Goal: Task Accomplishment & Management: Use online tool/utility

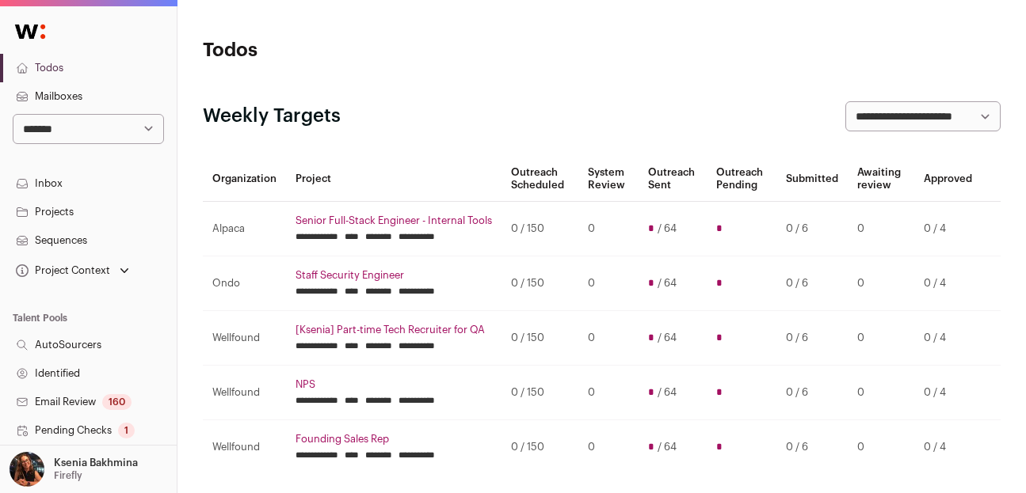
click at [72, 208] on link "Projects" at bounding box center [88, 212] width 177 height 29
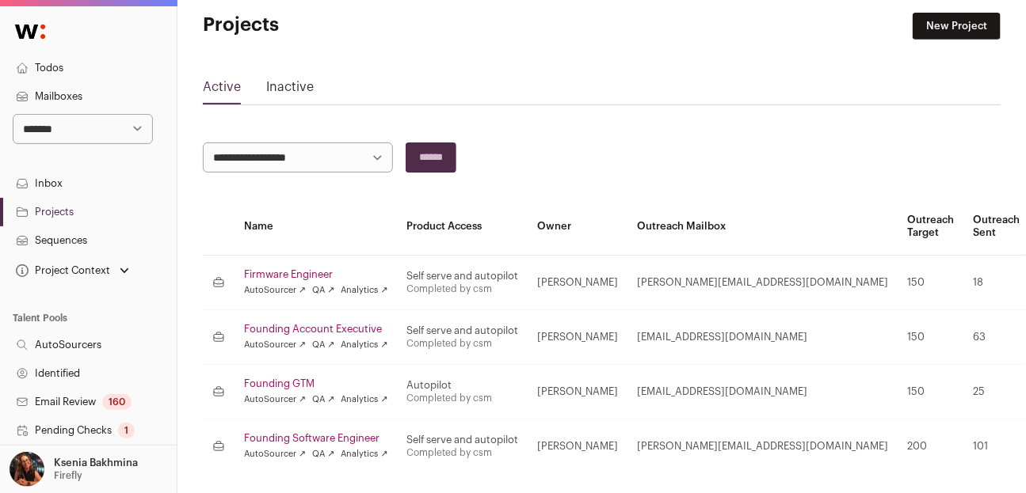
scroll to position [93, 0]
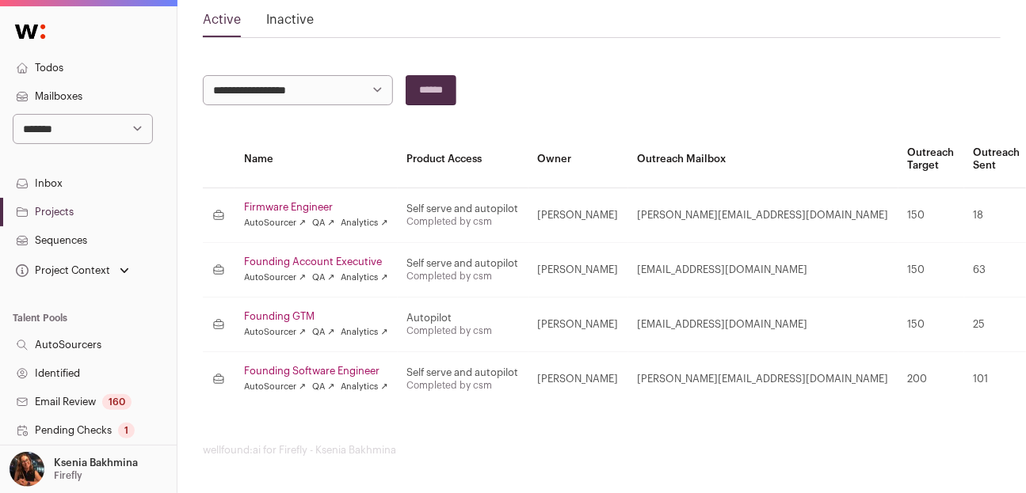
click at [303, 372] on link "Founding Software Engineer" at bounding box center [316, 371] width 144 height 13
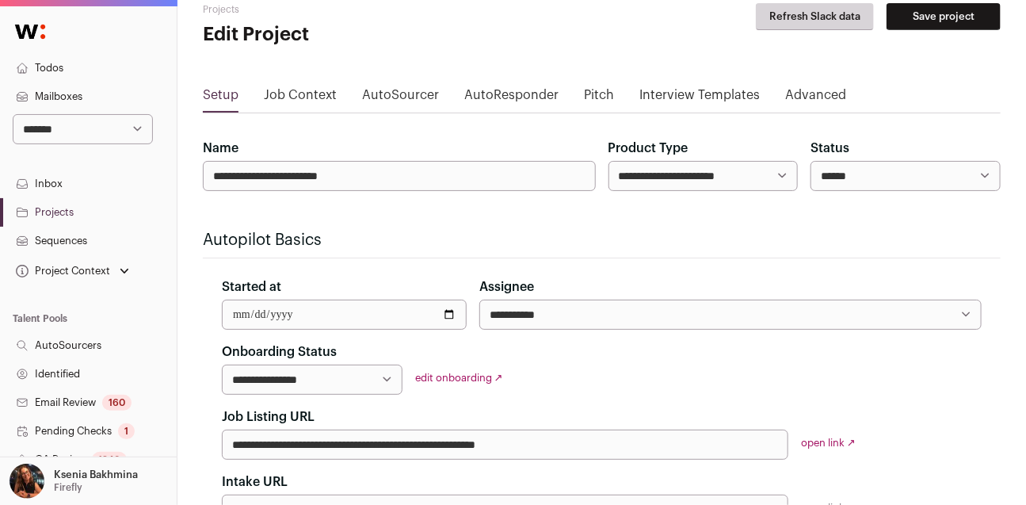
scroll to position [112, 0]
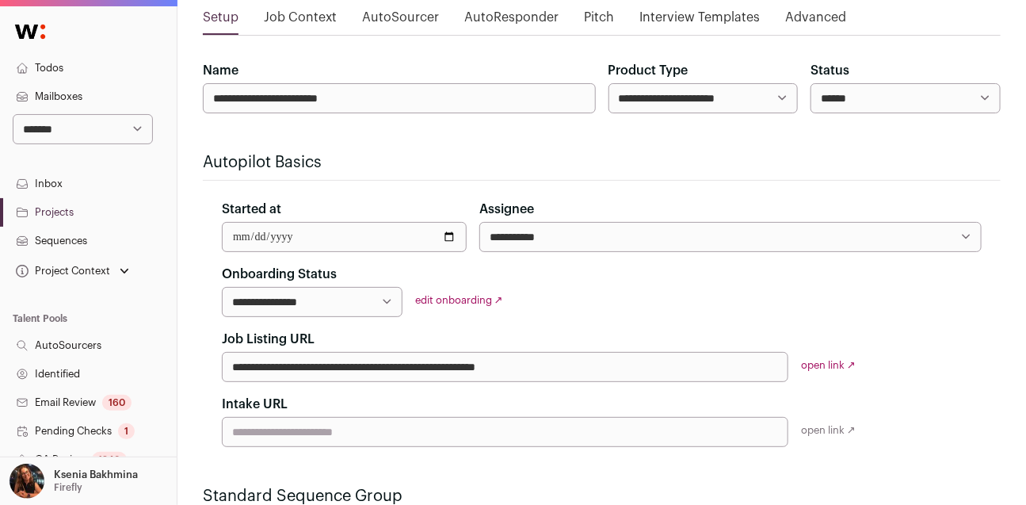
click at [826, 371] on div "**********" at bounding box center [602, 356] width 798 height 182
click at [817, 364] on link "open link ↗" at bounding box center [828, 365] width 55 height 10
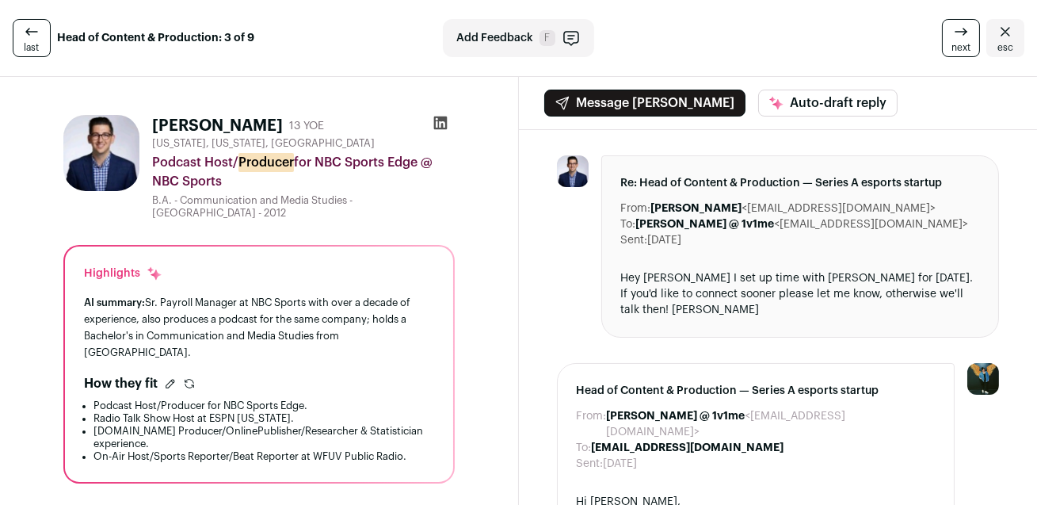
click at [440, 121] on icon at bounding box center [439, 122] width 13 height 13
click at [996, 24] on icon "Close" at bounding box center [1005, 31] width 19 height 19
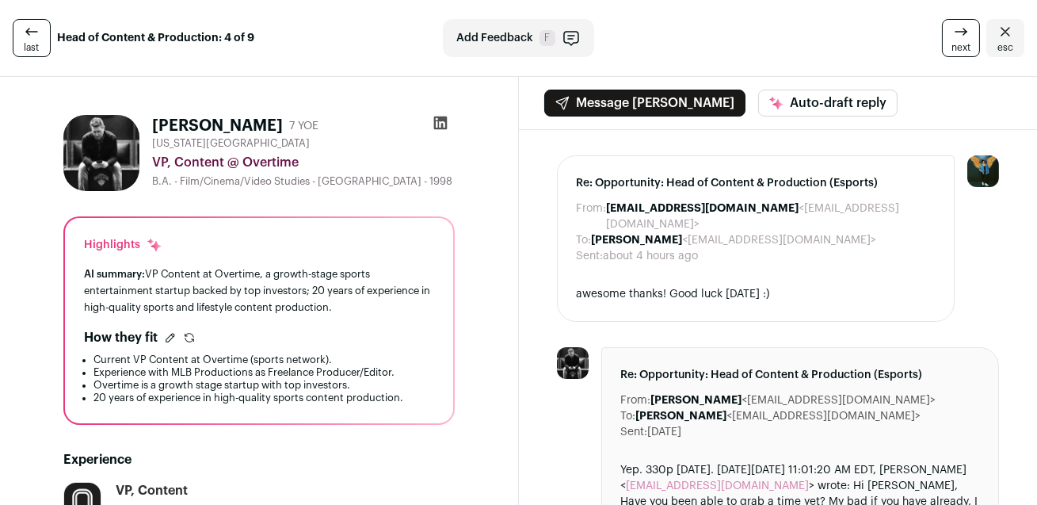
click at [434, 116] on icon at bounding box center [439, 122] width 13 height 13
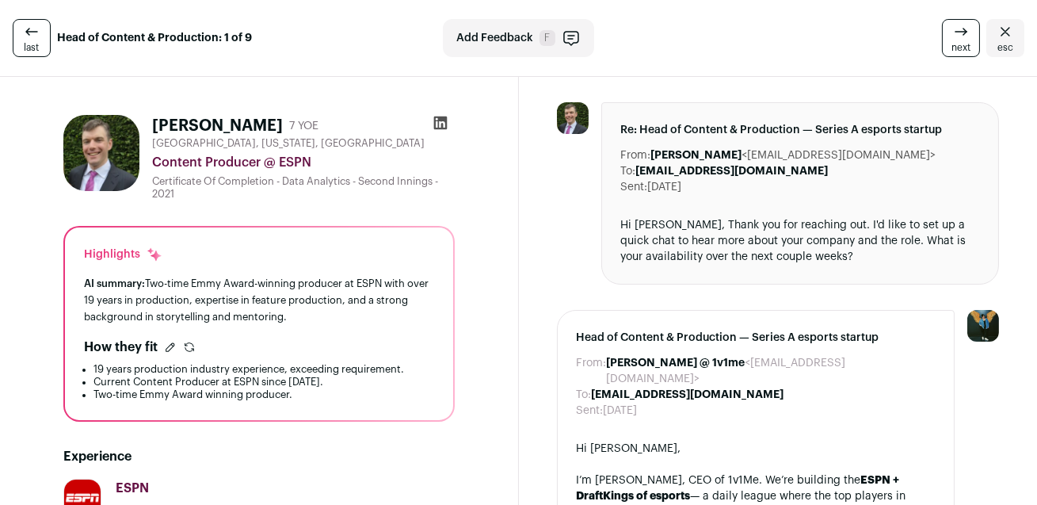
click at [434, 124] on icon at bounding box center [440, 123] width 16 height 16
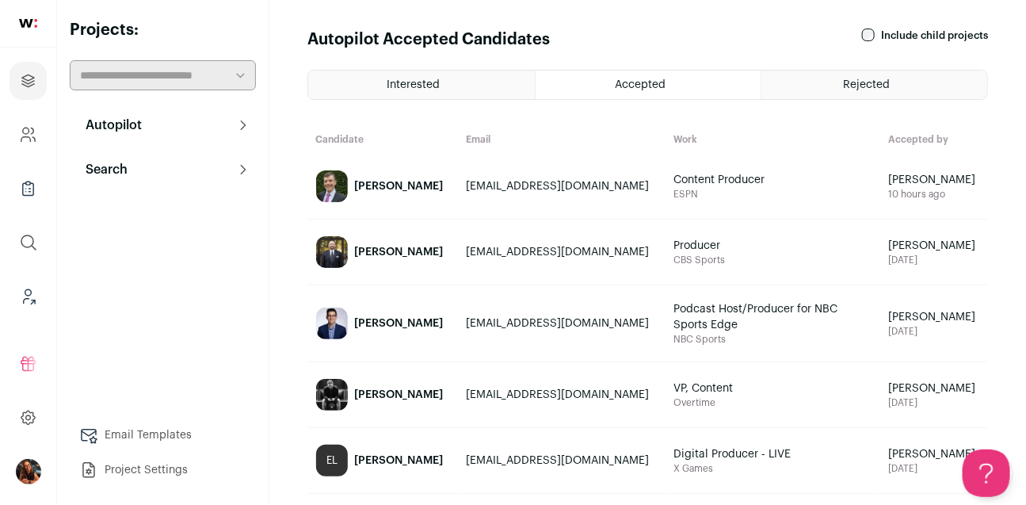
click at [145, 128] on button "Autopilot" at bounding box center [163, 125] width 186 height 32
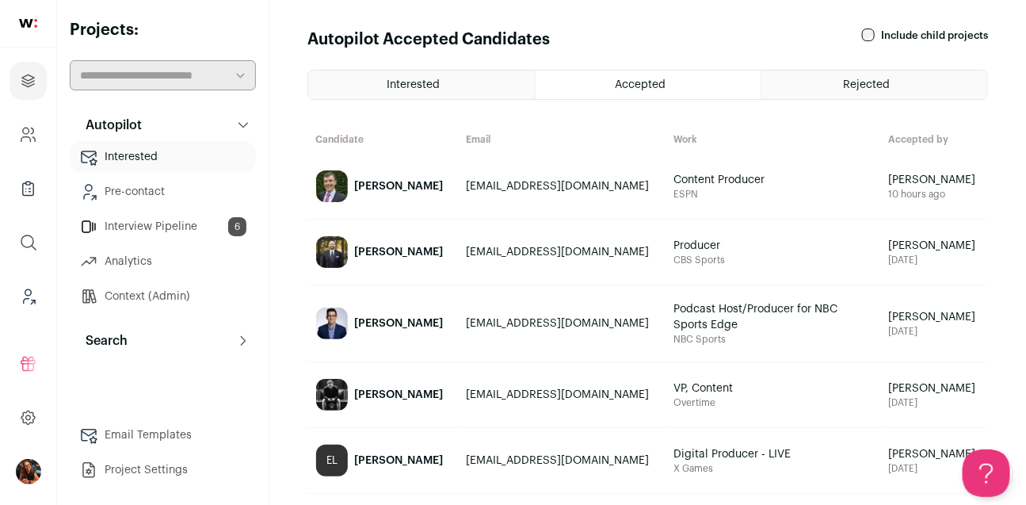
click at [166, 348] on button "Search" at bounding box center [163, 341] width 186 height 32
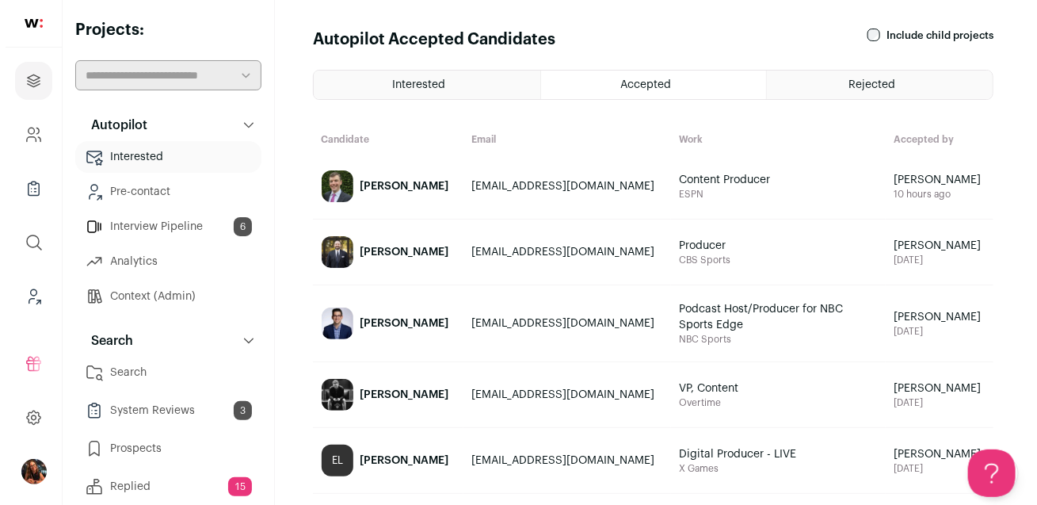
scroll to position [184, 0]
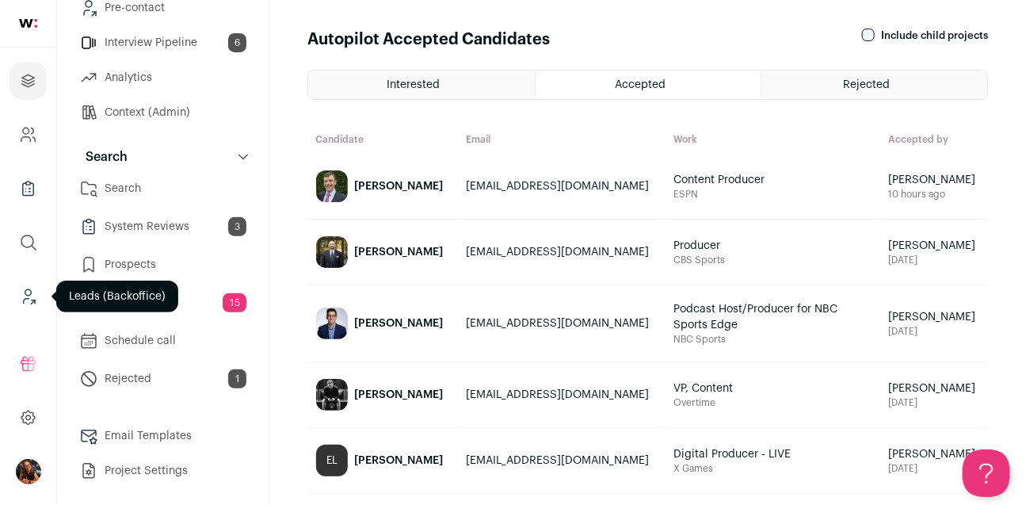
click at [27, 296] on icon "Leads (Backoffice)" at bounding box center [28, 296] width 18 height 19
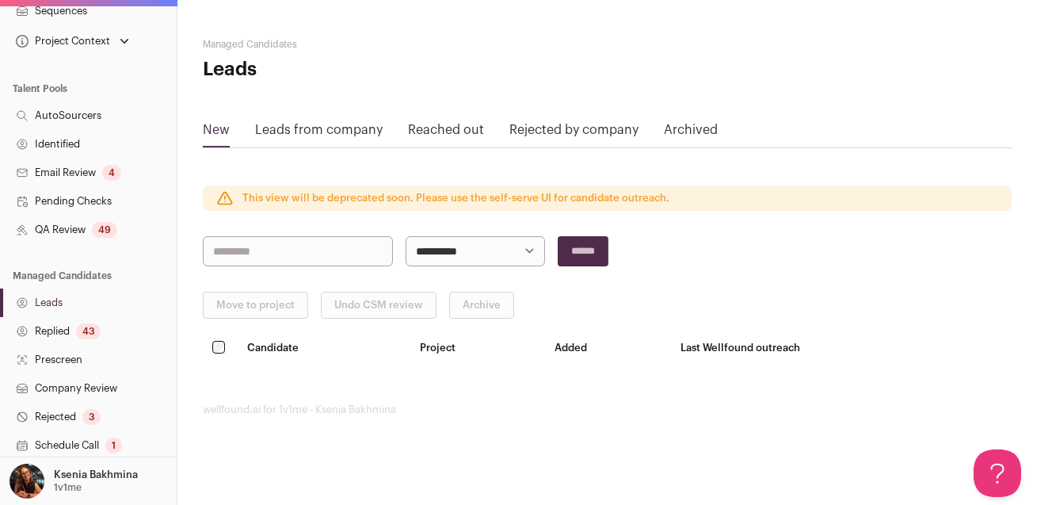
scroll to position [215, 0]
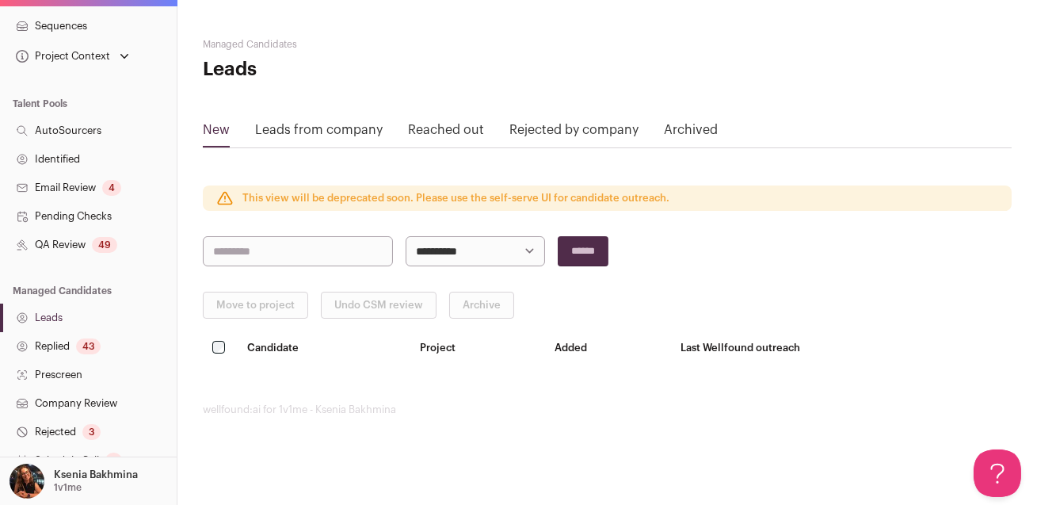
click at [80, 210] on link "Pending Checks" at bounding box center [88, 216] width 177 height 29
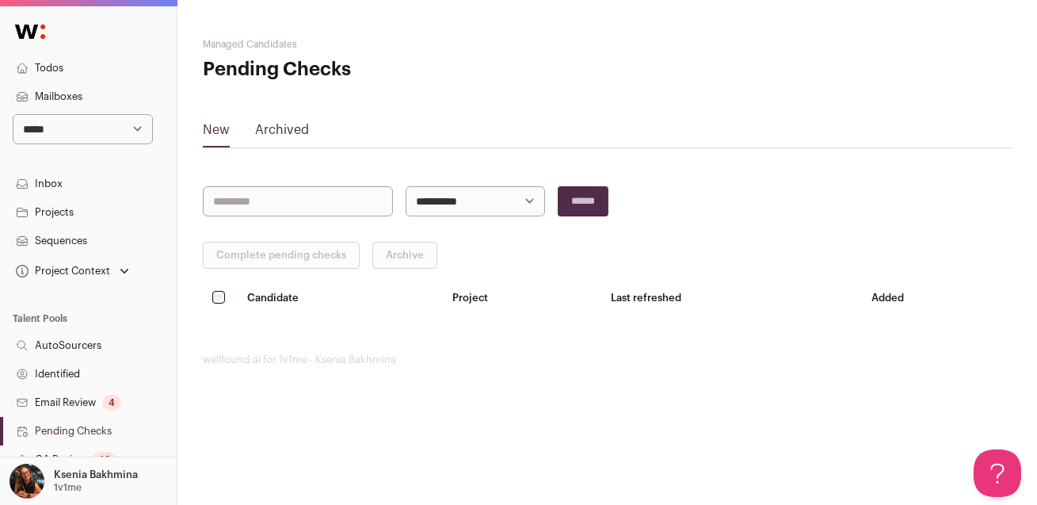
click at [79, 131] on select "**********" at bounding box center [83, 129] width 140 height 30
select select "*****"
click at [13, 114] on select "**********" at bounding box center [83, 129] width 140 height 30
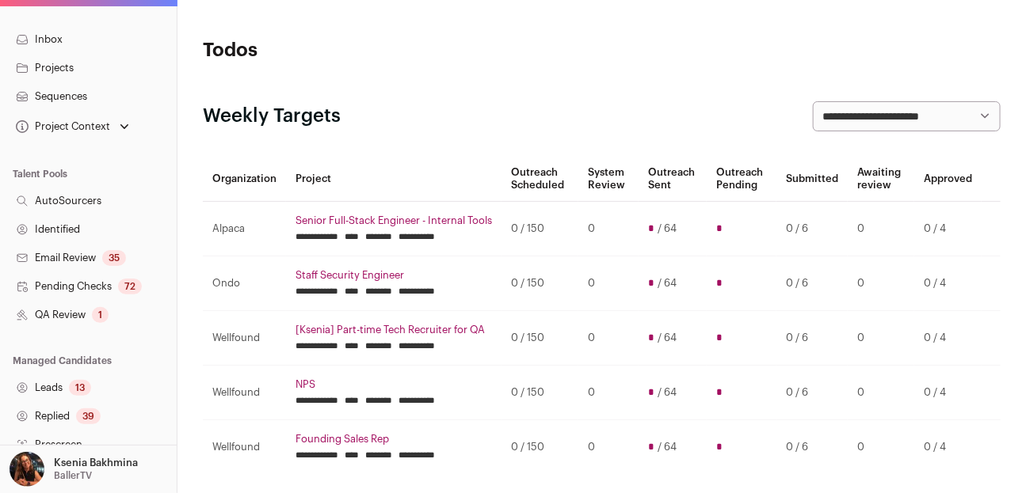
scroll to position [8, 0]
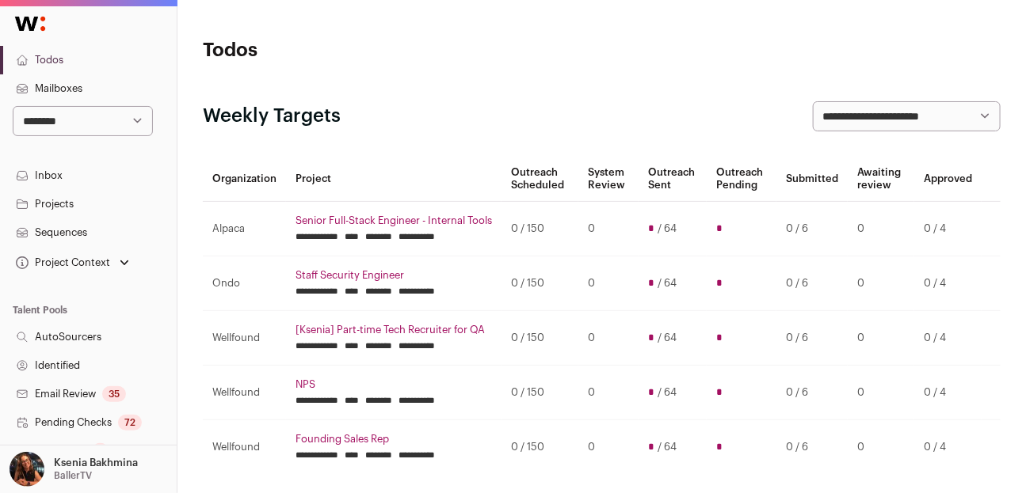
click at [56, 200] on link "Projects" at bounding box center [88, 204] width 177 height 29
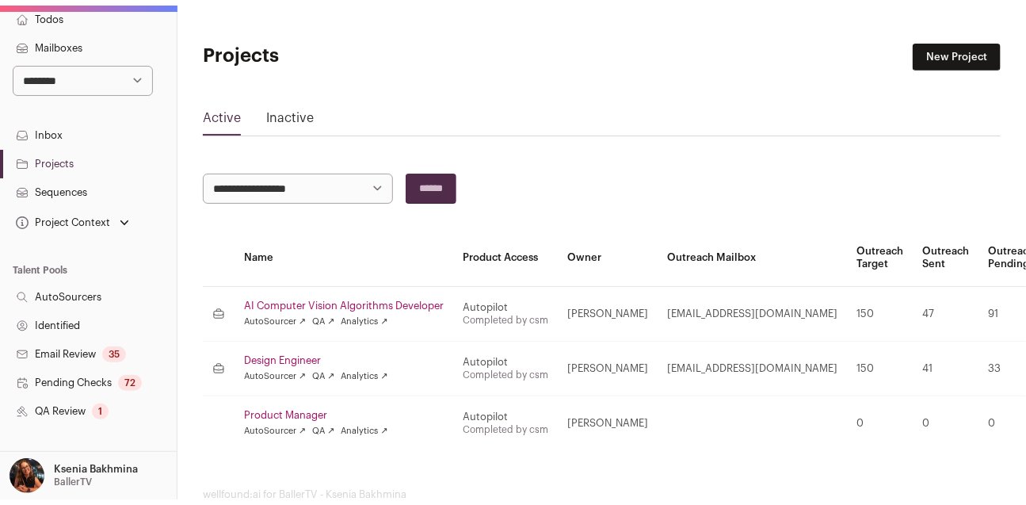
scroll to position [134, 0]
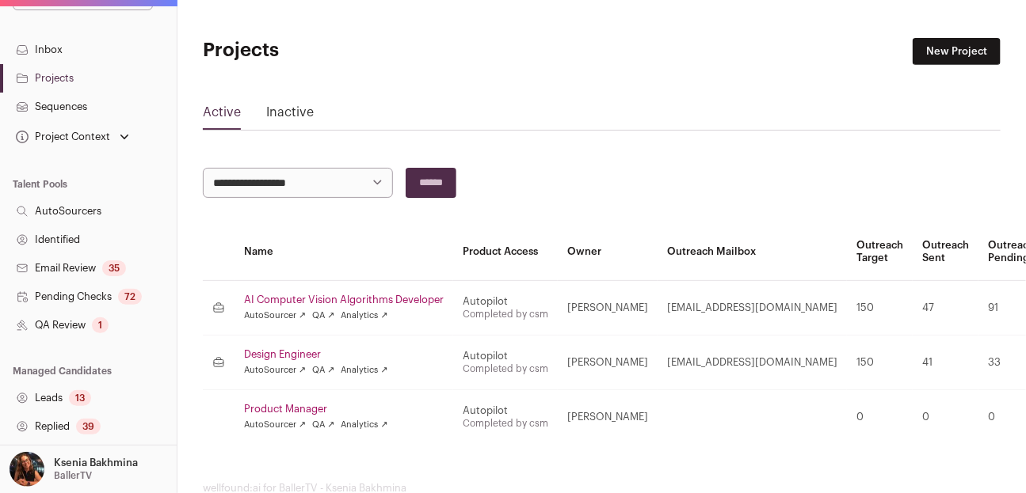
click at [55, 296] on link "Pending Checks 72" at bounding box center [88, 297] width 177 height 29
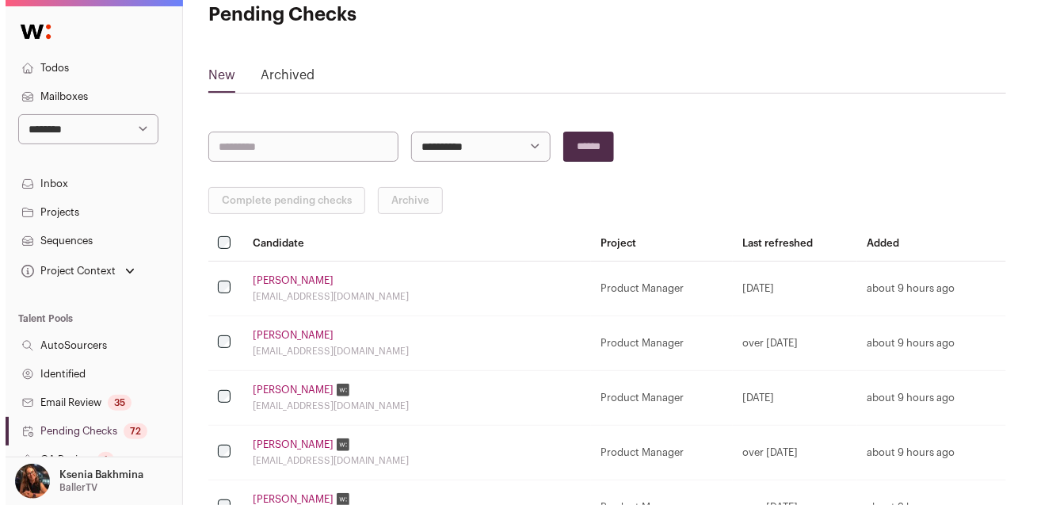
scroll to position [110, 0]
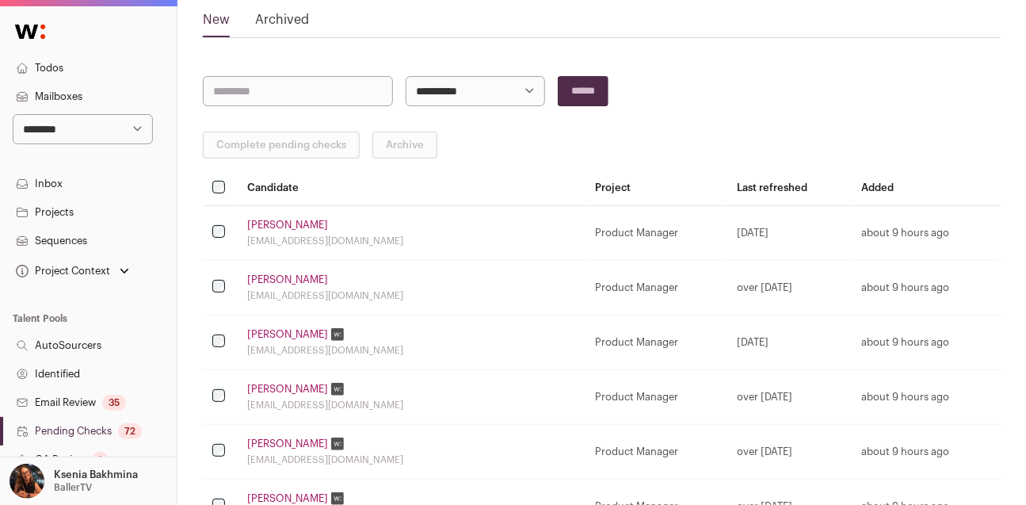
drag, startPoint x: 687, startPoint y: 234, endPoint x: 740, endPoint y: 288, distance: 75.1
click at [738, 290] on div "over 1 year ago" at bounding box center [789, 287] width 105 height 13
click at [251, 223] on link "Rafael Ferrer" at bounding box center [287, 225] width 81 height 13
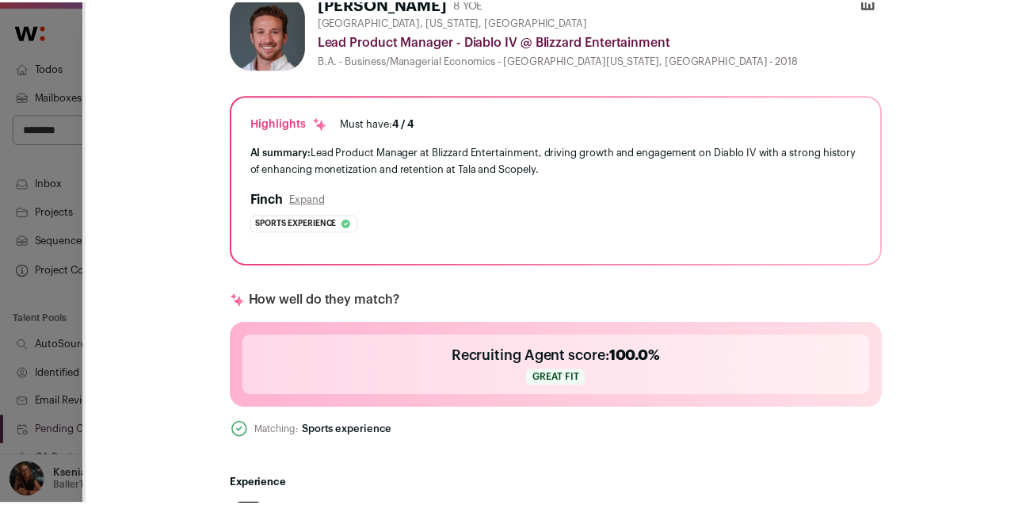
scroll to position [82, 0]
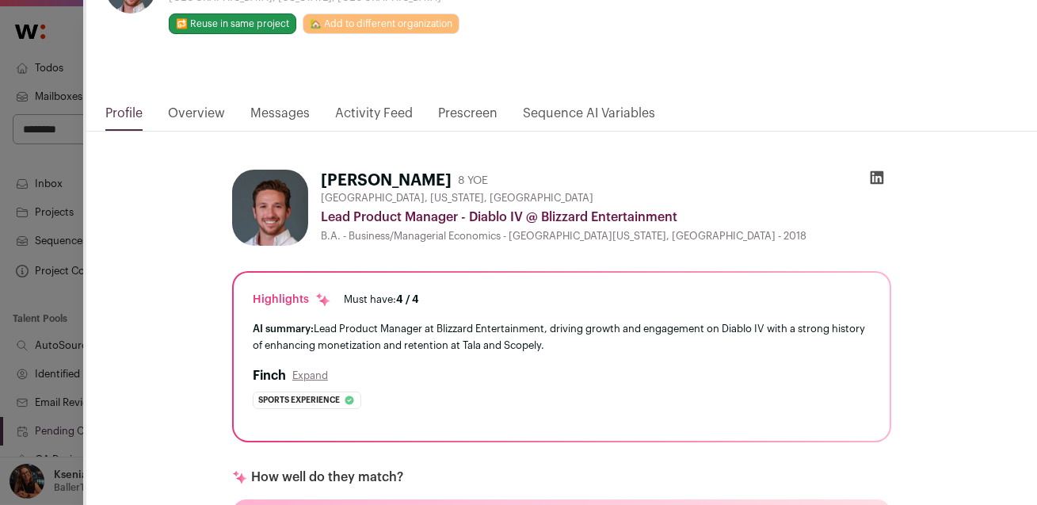
click at [75, 215] on div "**********" at bounding box center [518, 252] width 1037 height 505
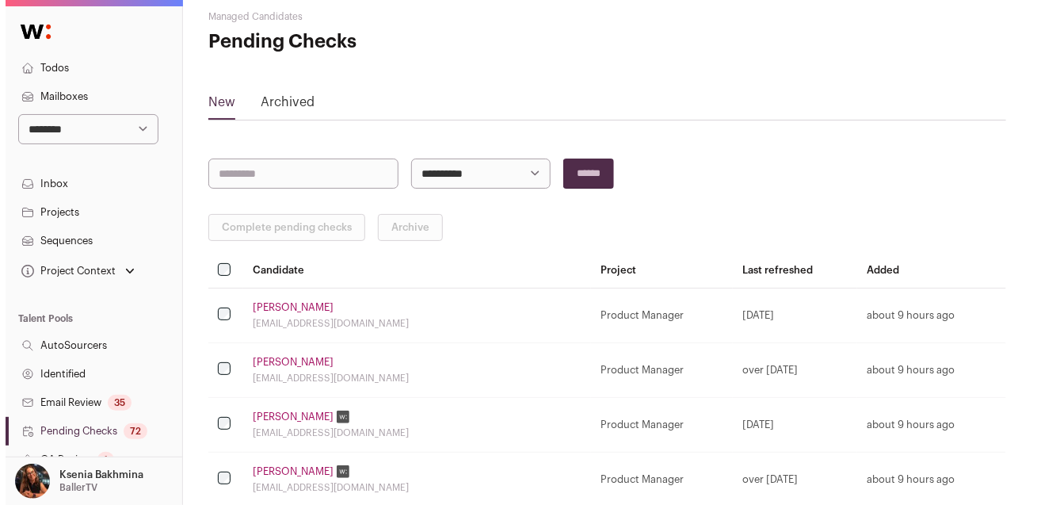
scroll to position [0, 0]
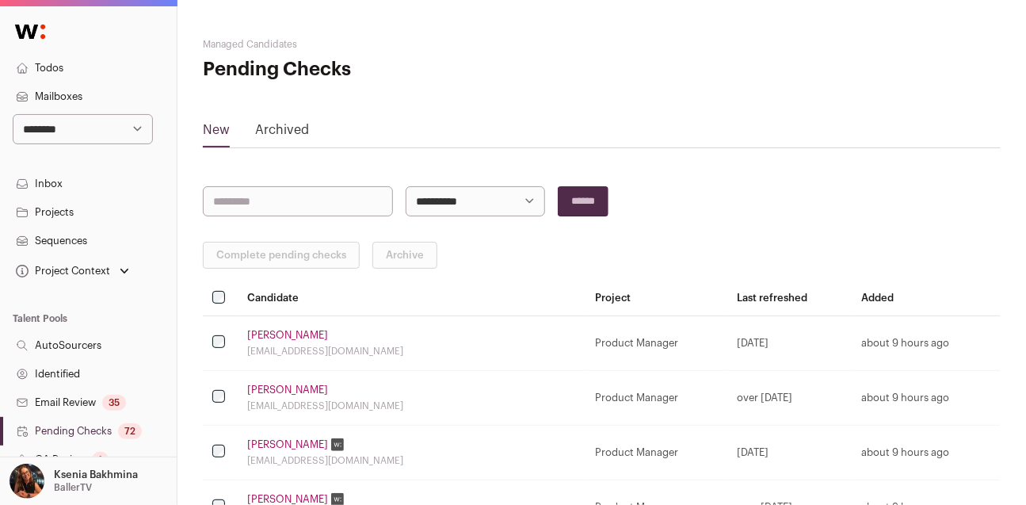
click at [267, 334] on link "Rafael Ferrer" at bounding box center [287, 335] width 81 height 13
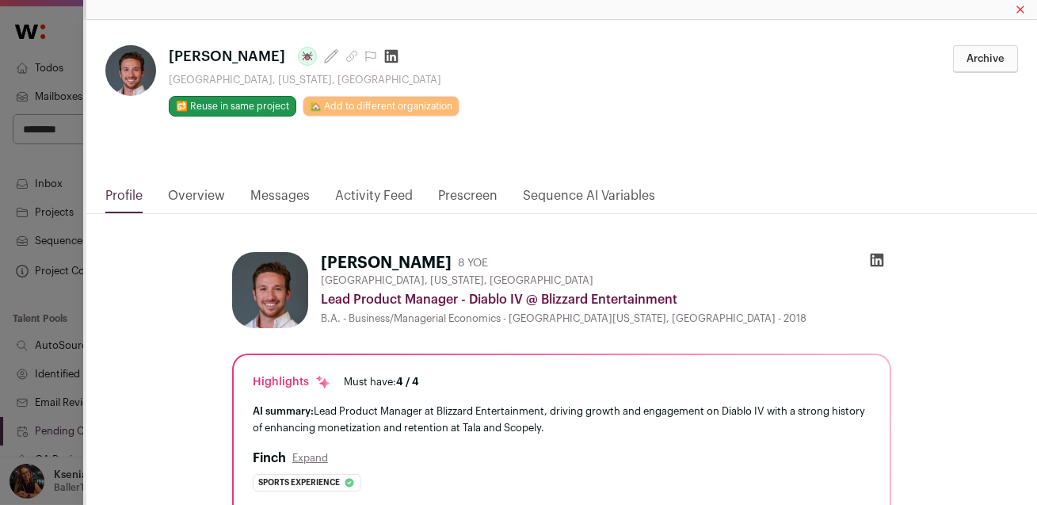
click at [881, 253] on icon "Close modal via background" at bounding box center [876, 259] width 13 height 13
click at [71, 317] on div "**********" at bounding box center [518, 252] width 1037 height 505
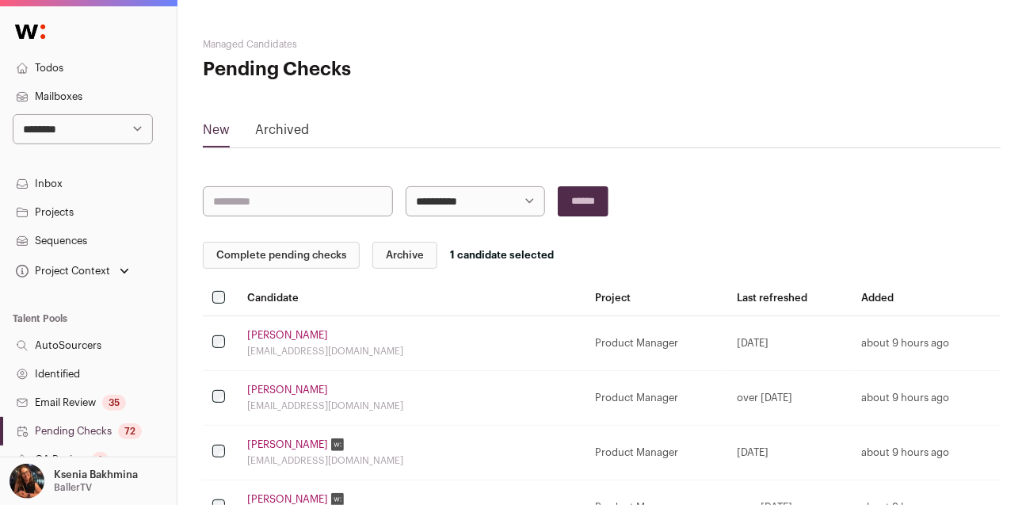
click at [272, 252] on button "Complete pending checks" at bounding box center [281, 255] width 157 height 27
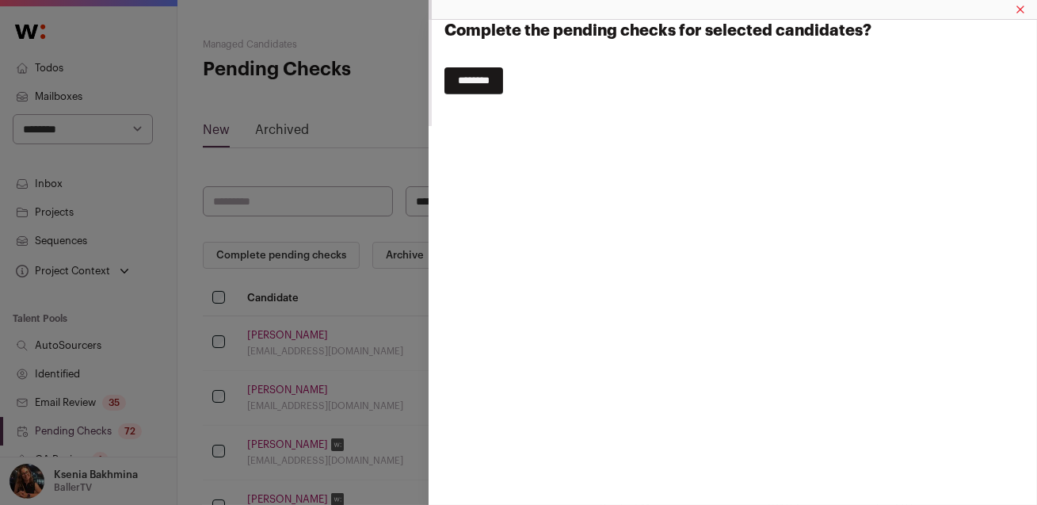
click at [476, 85] on input "********" at bounding box center [473, 80] width 59 height 27
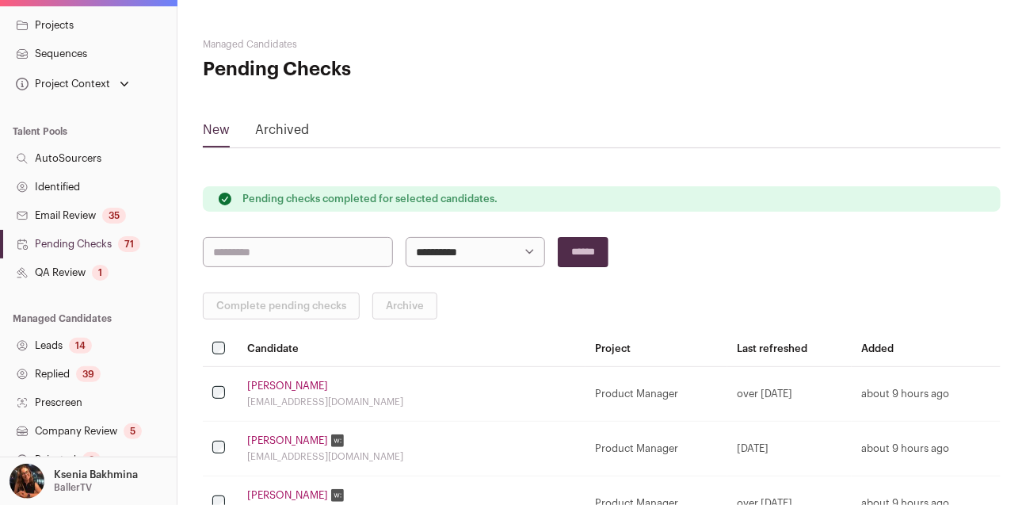
scroll to position [288, 0]
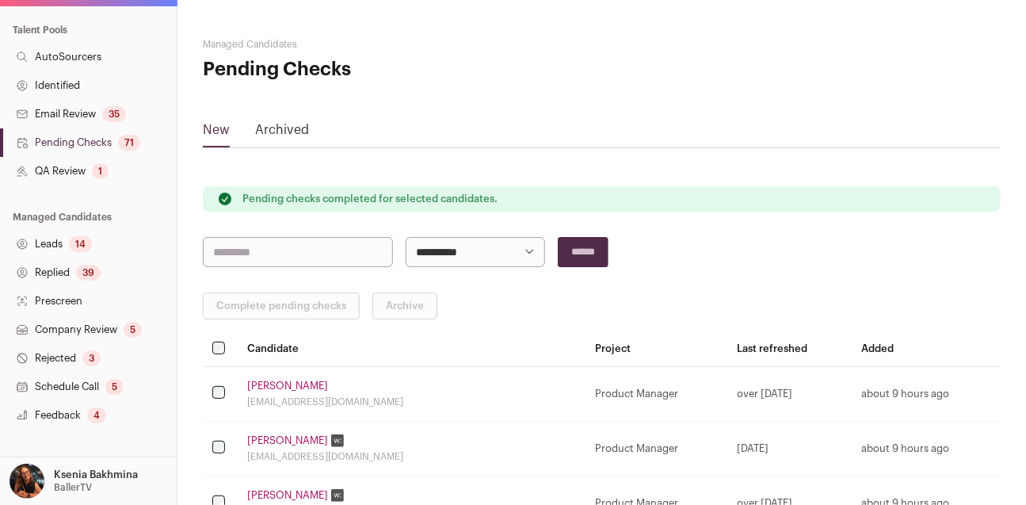
click at [65, 237] on link "Leads 14" at bounding box center [88, 244] width 177 height 29
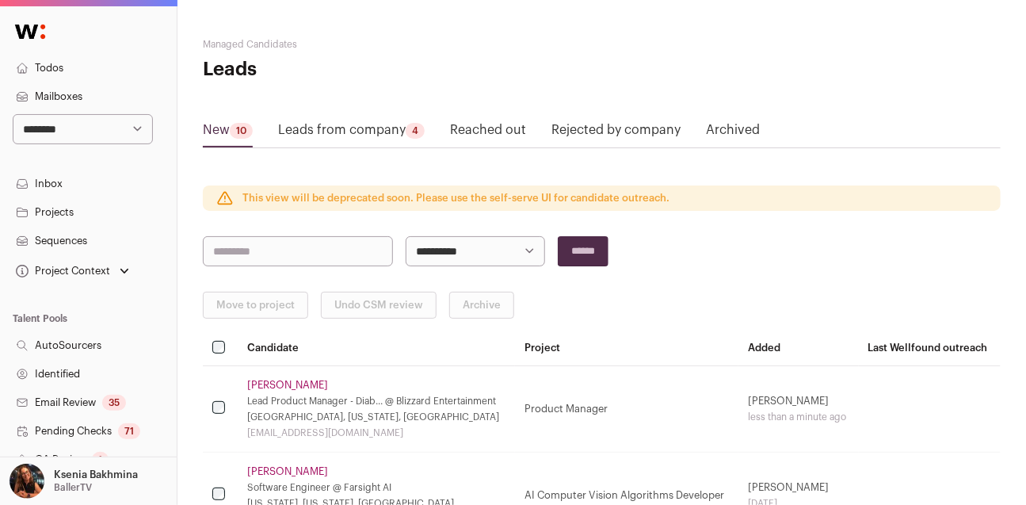
click at [368, 128] on link "Leads from company 4" at bounding box center [351, 132] width 147 height 25
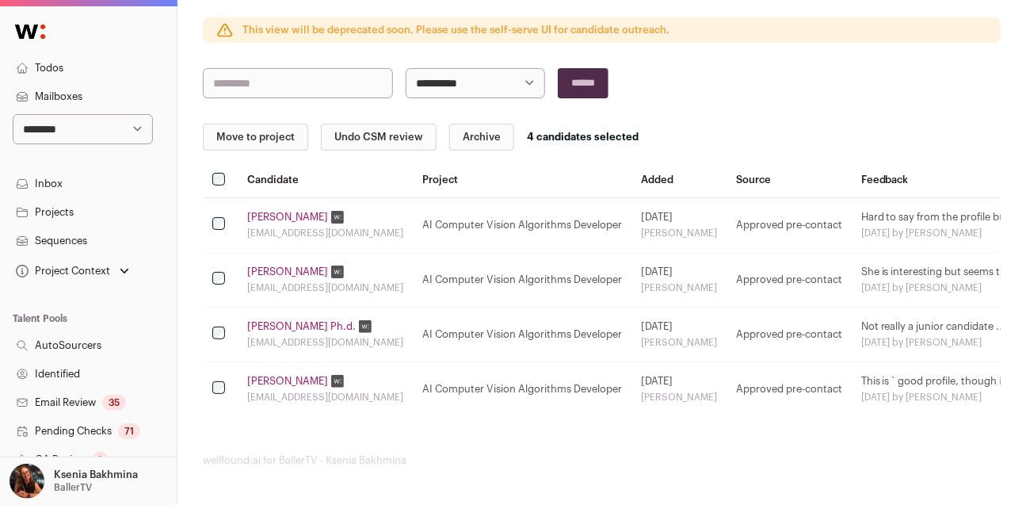
scroll to position [406, 0]
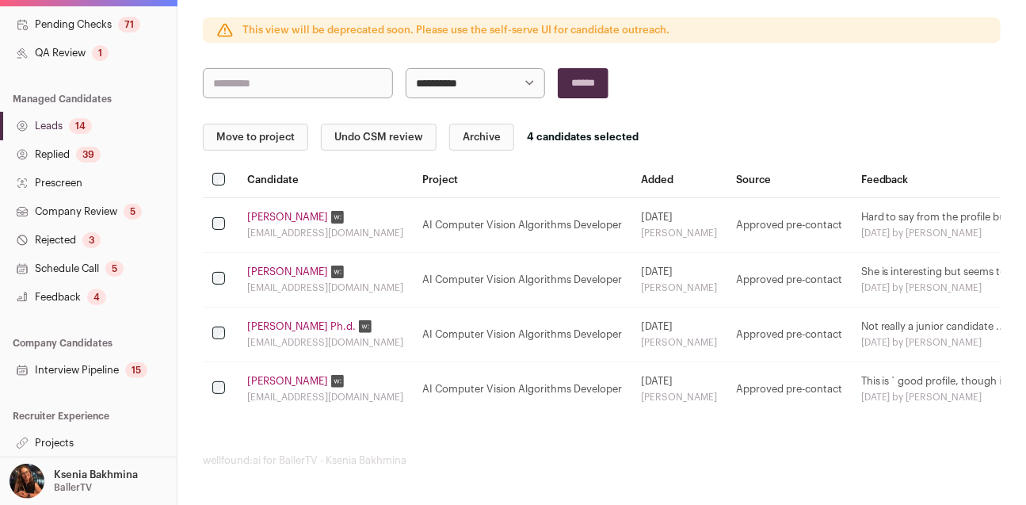
click at [58, 447] on link "Projects" at bounding box center [88, 443] width 177 height 29
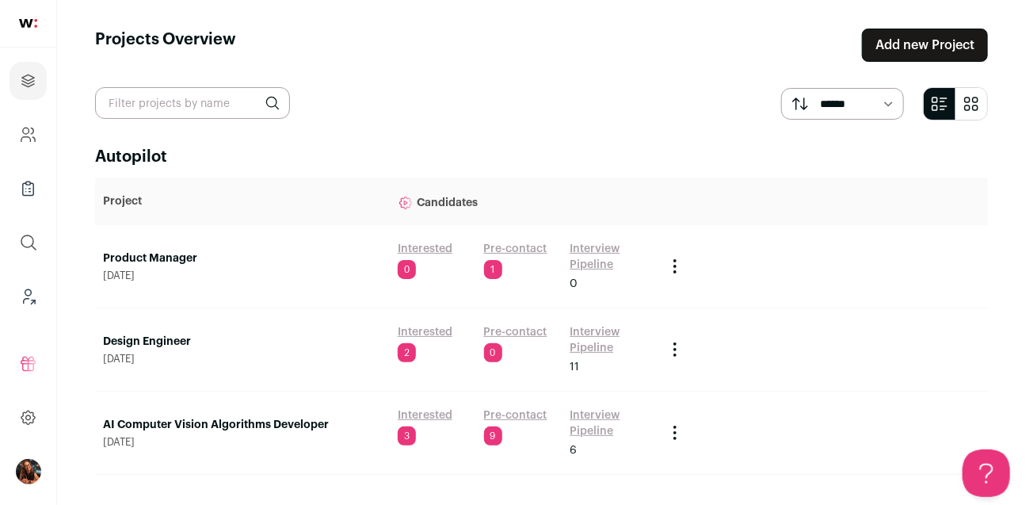
click at [184, 427] on link "AI Computer Vision Algorithms Developer" at bounding box center [242, 425] width 279 height 16
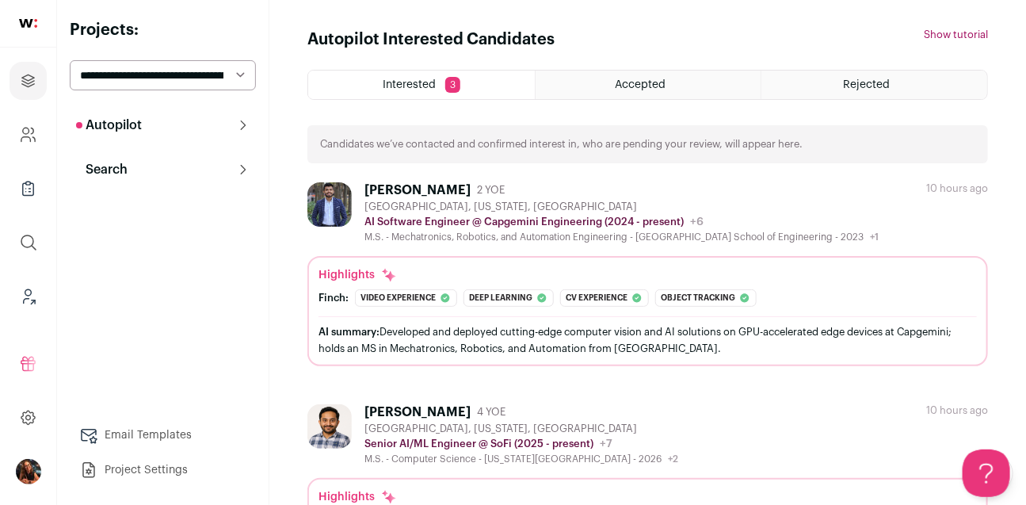
click at [147, 164] on button "Search" at bounding box center [163, 170] width 186 height 32
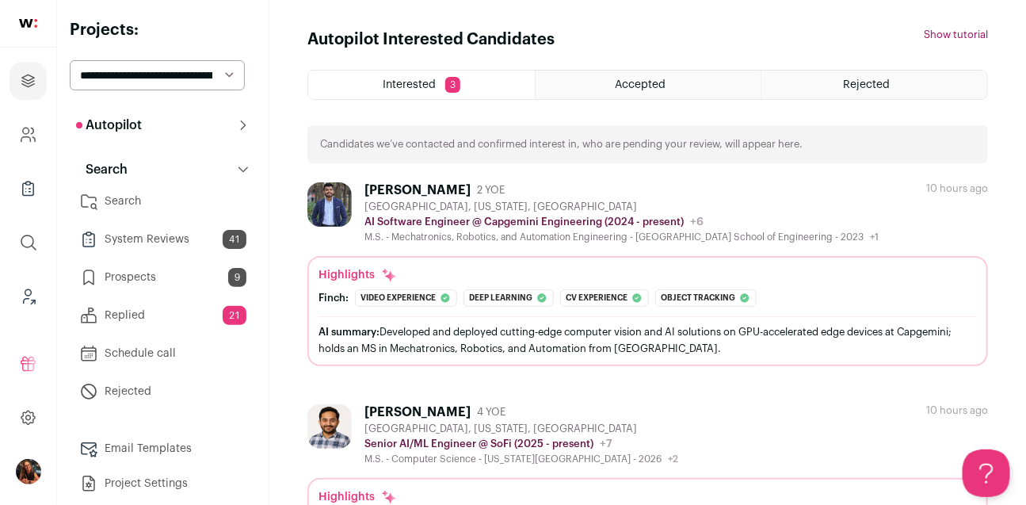
click at [170, 130] on button "Autopilot" at bounding box center [163, 125] width 186 height 32
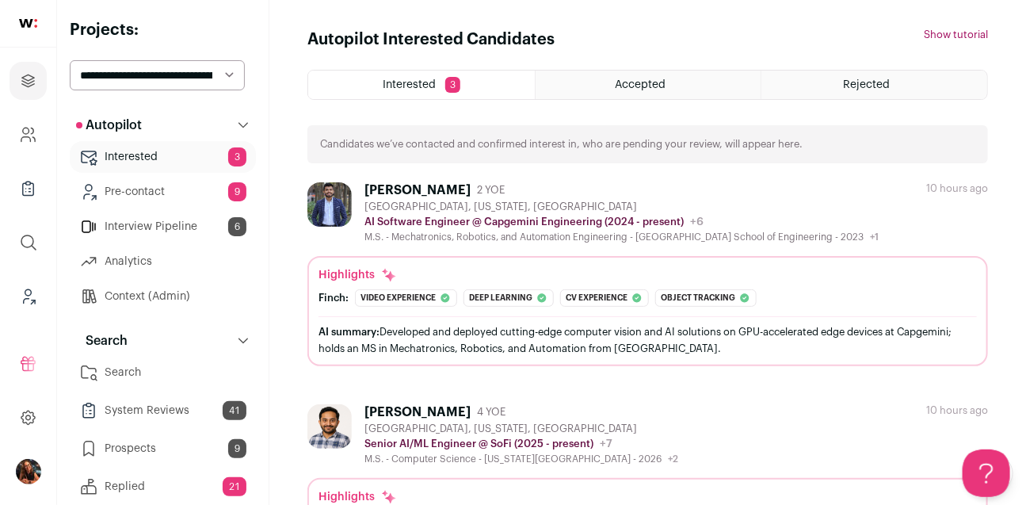
click at [164, 177] on link "Pre-contact 9" at bounding box center [163, 192] width 186 height 32
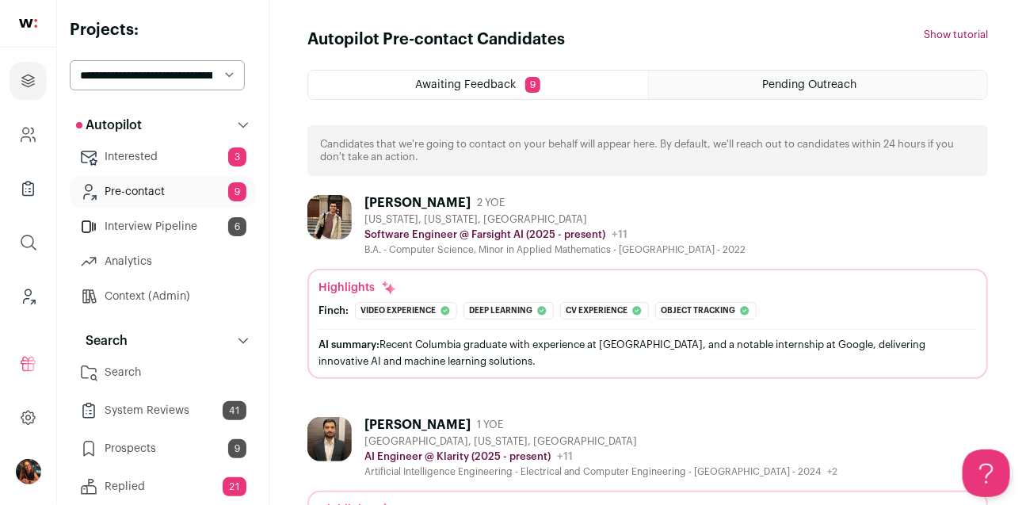
scroll to position [25, 0]
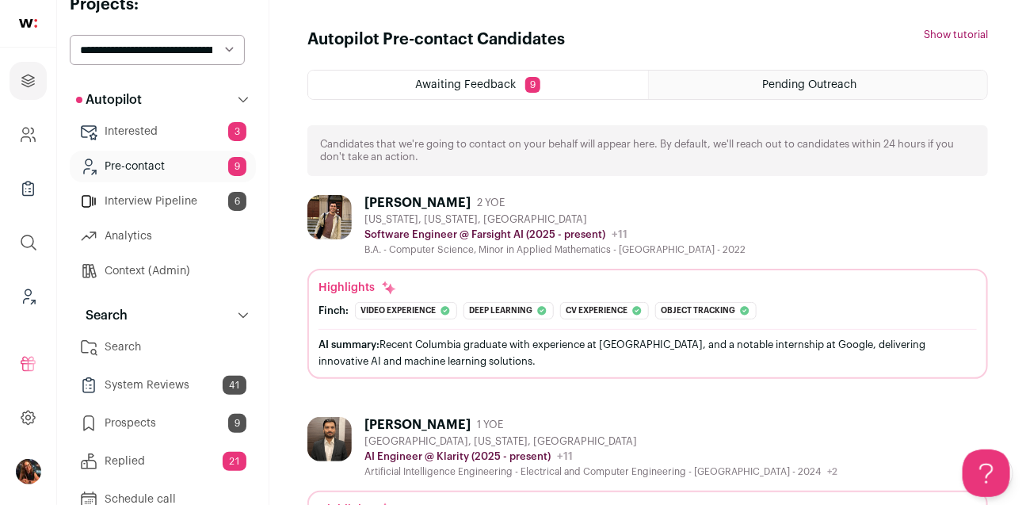
click at [181, 428] on link "Prospects 9" at bounding box center [163, 423] width 186 height 32
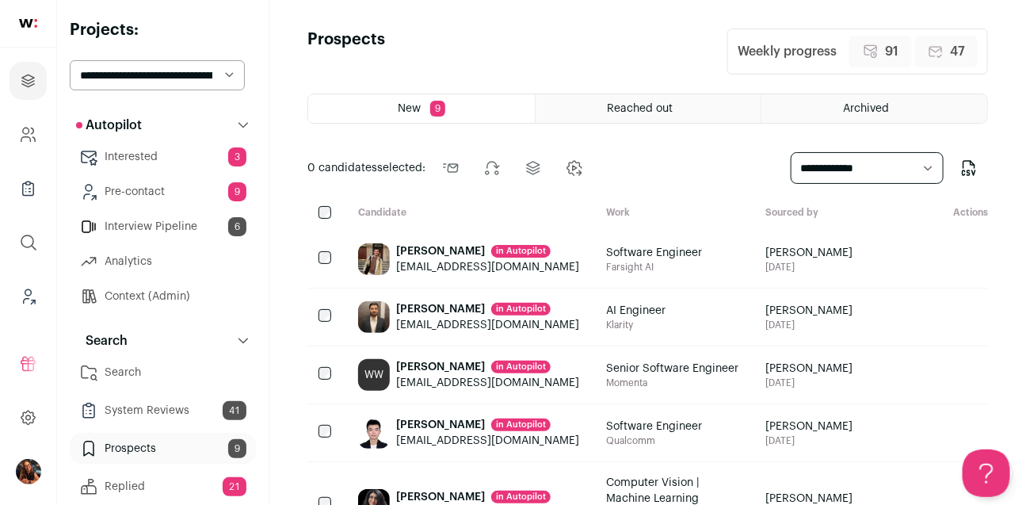
click at [143, 189] on link "Pre-contact 9" at bounding box center [163, 192] width 186 height 32
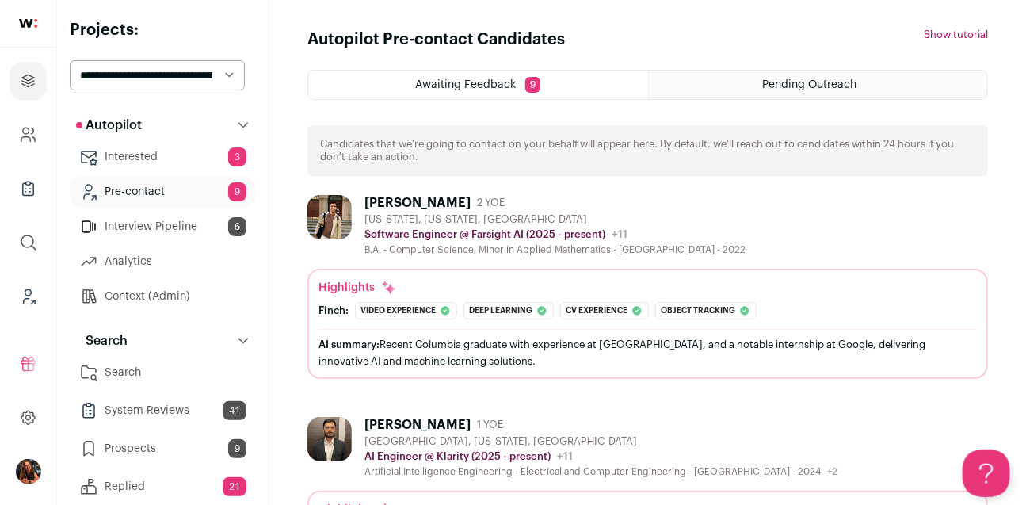
click at [799, 77] on div "Pending Outreach" at bounding box center [818, 84] width 339 height 29
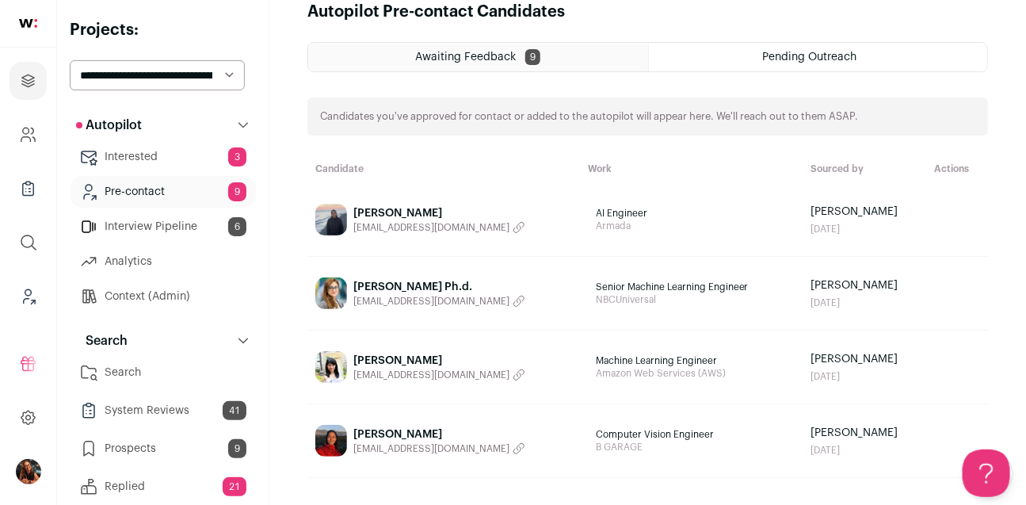
scroll to position [29, 0]
click at [162, 445] on link "Prospects 9" at bounding box center [163, 448] width 186 height 32
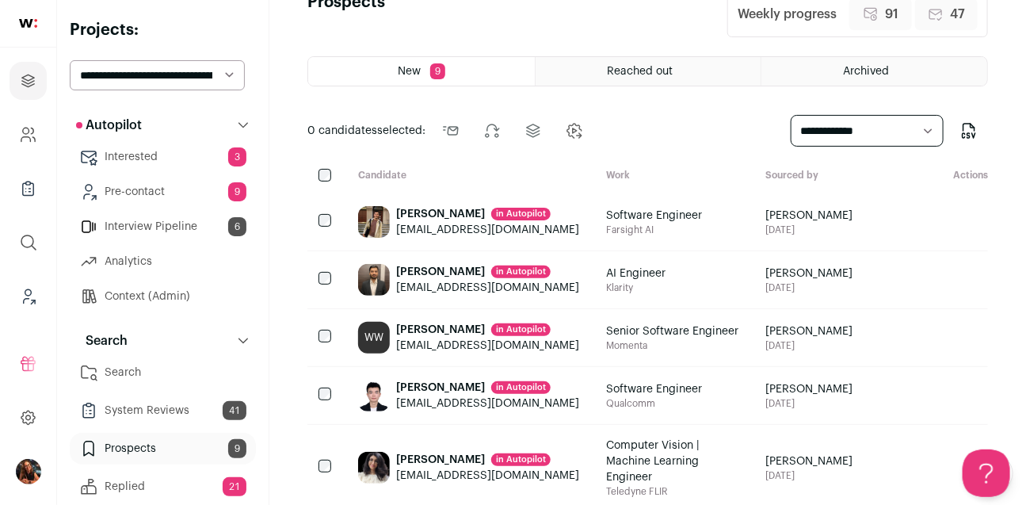
scroll to position [429, 0]
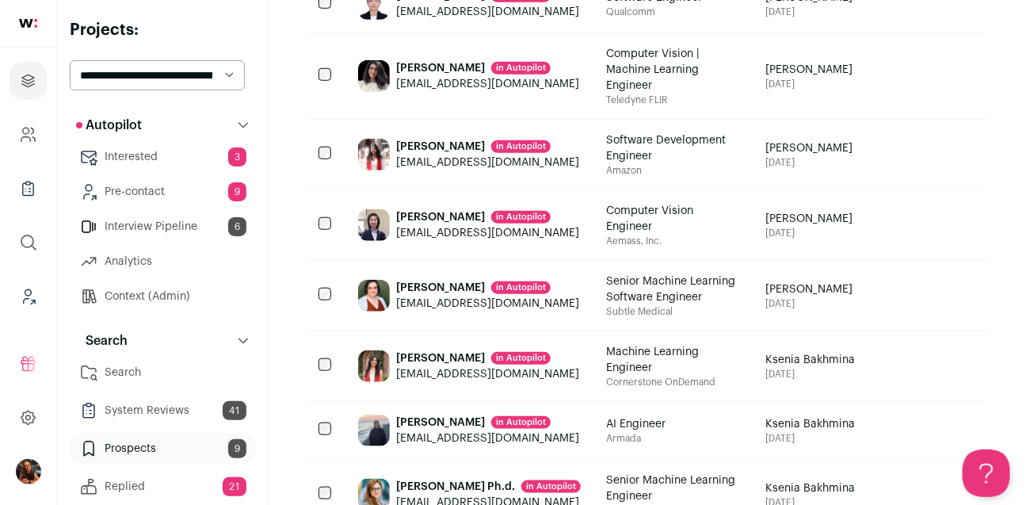
click at [173, 196] on link "Pre-contact 9" at bounding box center [163, 192] width 186 height 32
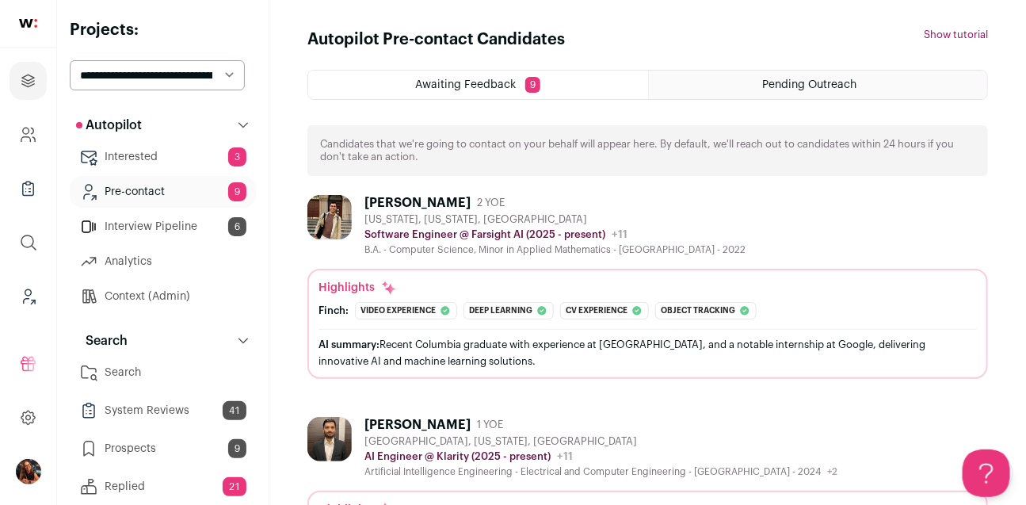
click at [771, 81] on span "Pending Outreach" at bounding box center [810, 84] width 94 height 11
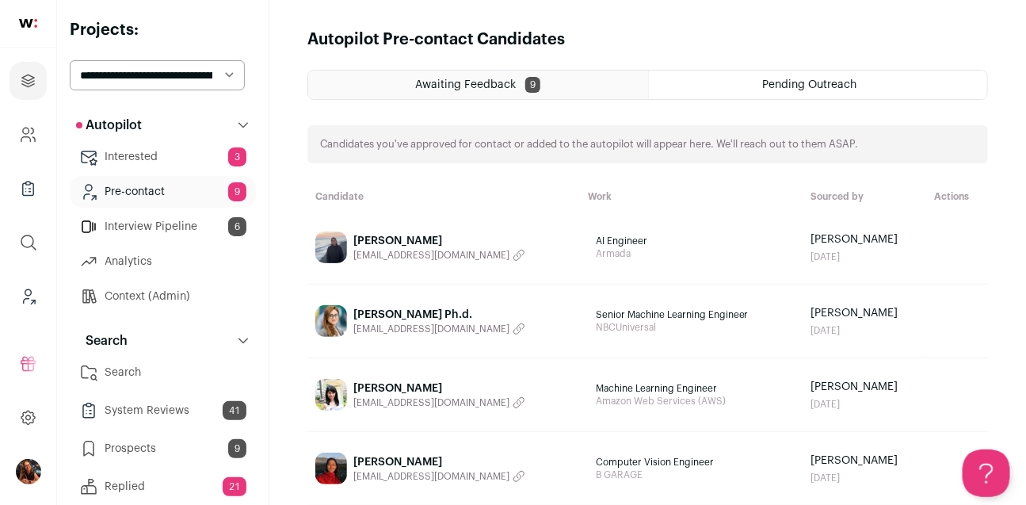
scroll to position [29, 0]
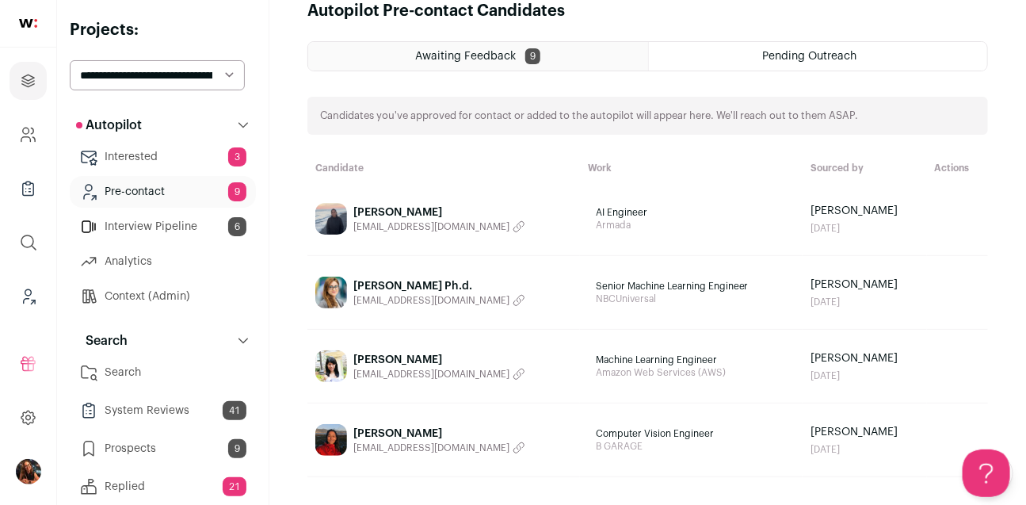
click at [127, 448] on link "Prospects 9" at bounding box center [163, 448] width 186 height 32
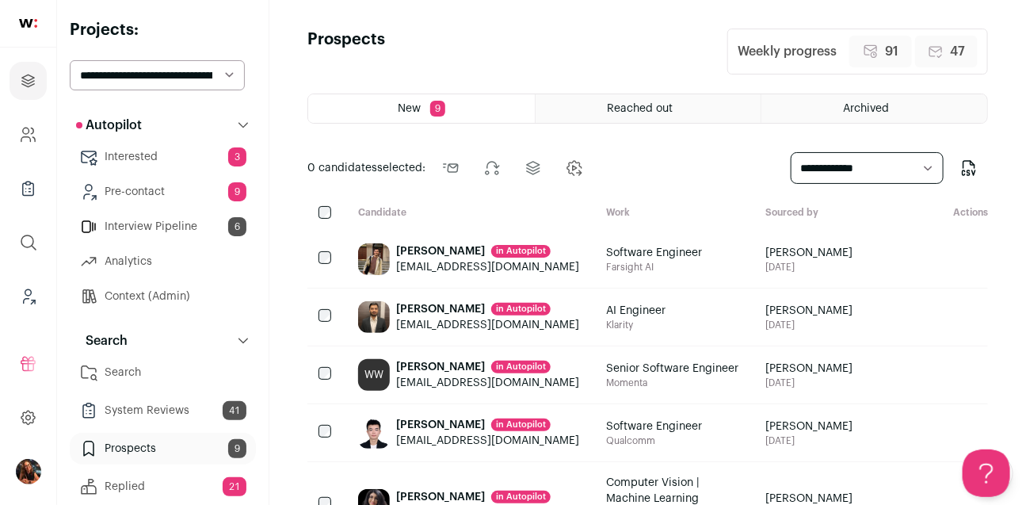
click at [682, 110] on div "Reached out" at bounding box center [648, 108] width 226 height 29
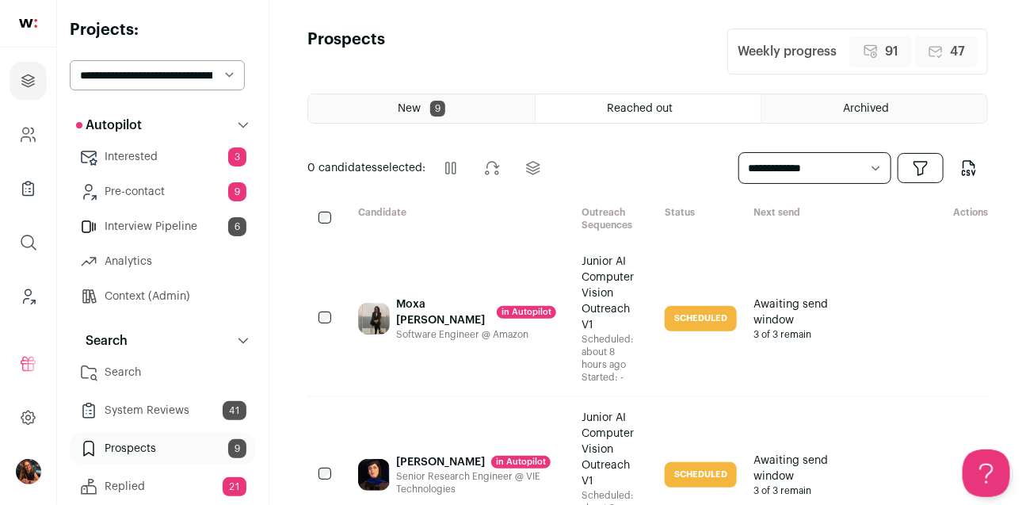
click at [446, 116] on div "New 9" at bounding box center [421, 108] width 227 height 29
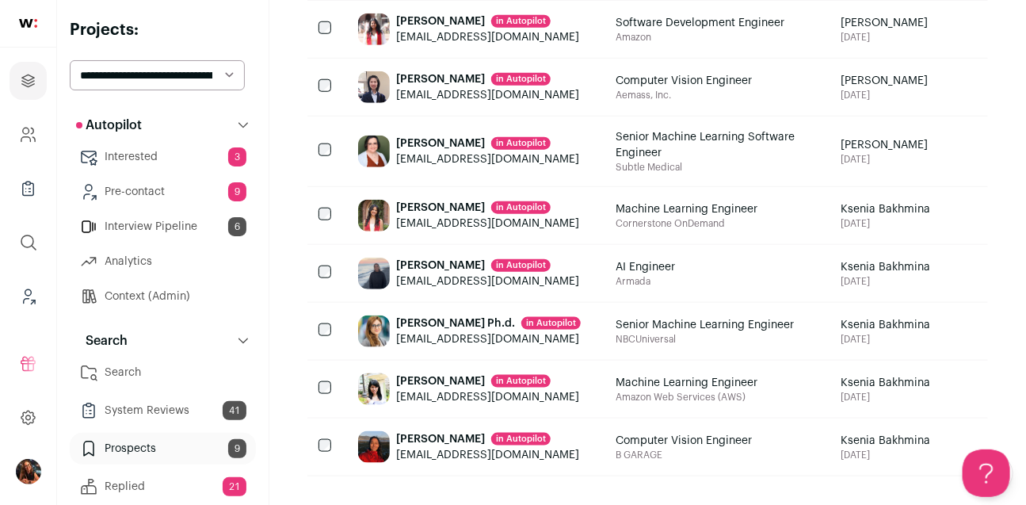
scroll to position [606, 0]
click at [323, 345] on div at bounding box center [326, 331] width 38 height 57
click at [323, 415] on div at bounding box center [326, 388] width 38 height 57
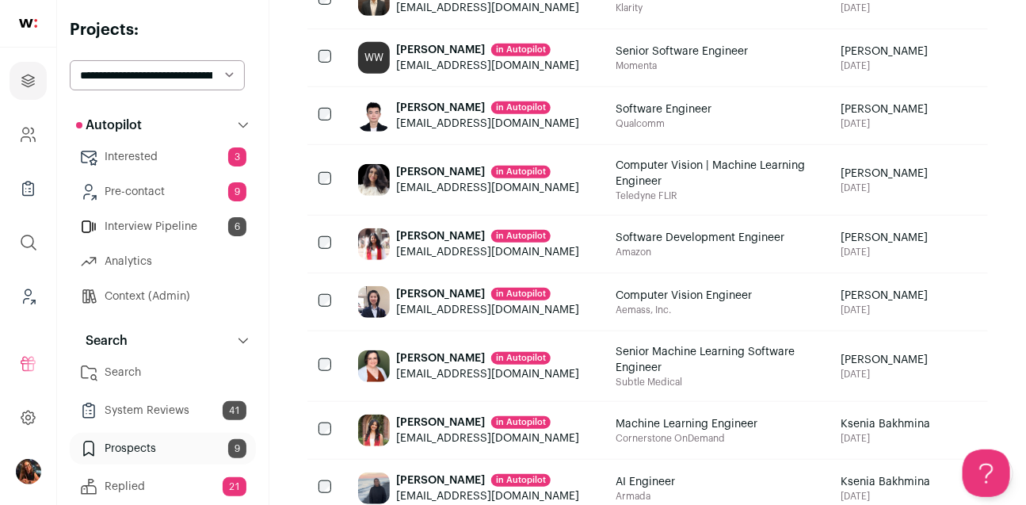
scroll to position [0, 0]
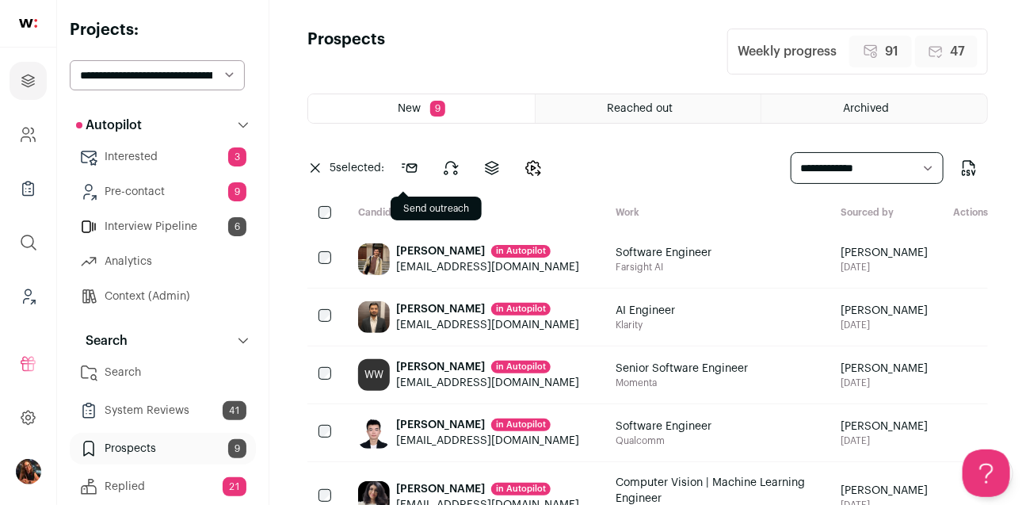
click at [418, 174] on icon at bounding box center [409, 167] width 19 height 19
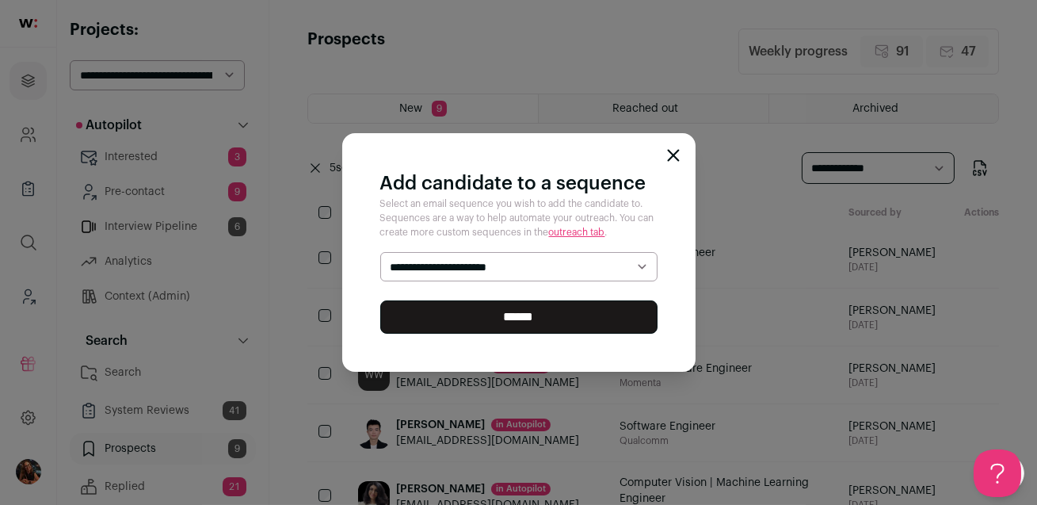
click at [483, 270] on select "**********" at bounding box center [518, 267] width 277 height 30
select select "*****"
click at [380, 252] on select "**********" at bounding box center [518, 267] width 277 height 30
click at [497, 316] on input "******" at bounding box center [518, 316] width 277 height 33
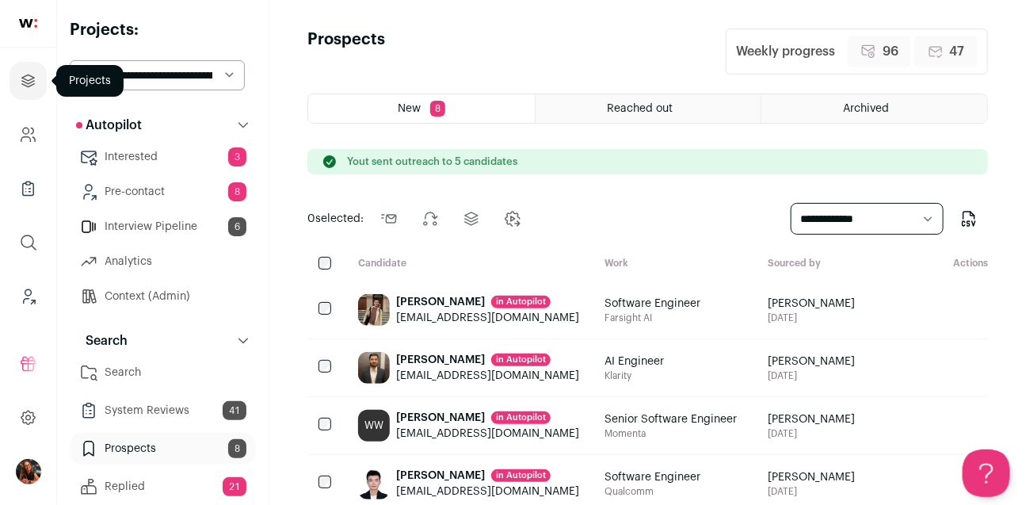
click at [22, 88] on icon "Projects" at bounding box center [28, 80] width 18 height 19
